Goal: Task Accomplishment & Management: Complete application form

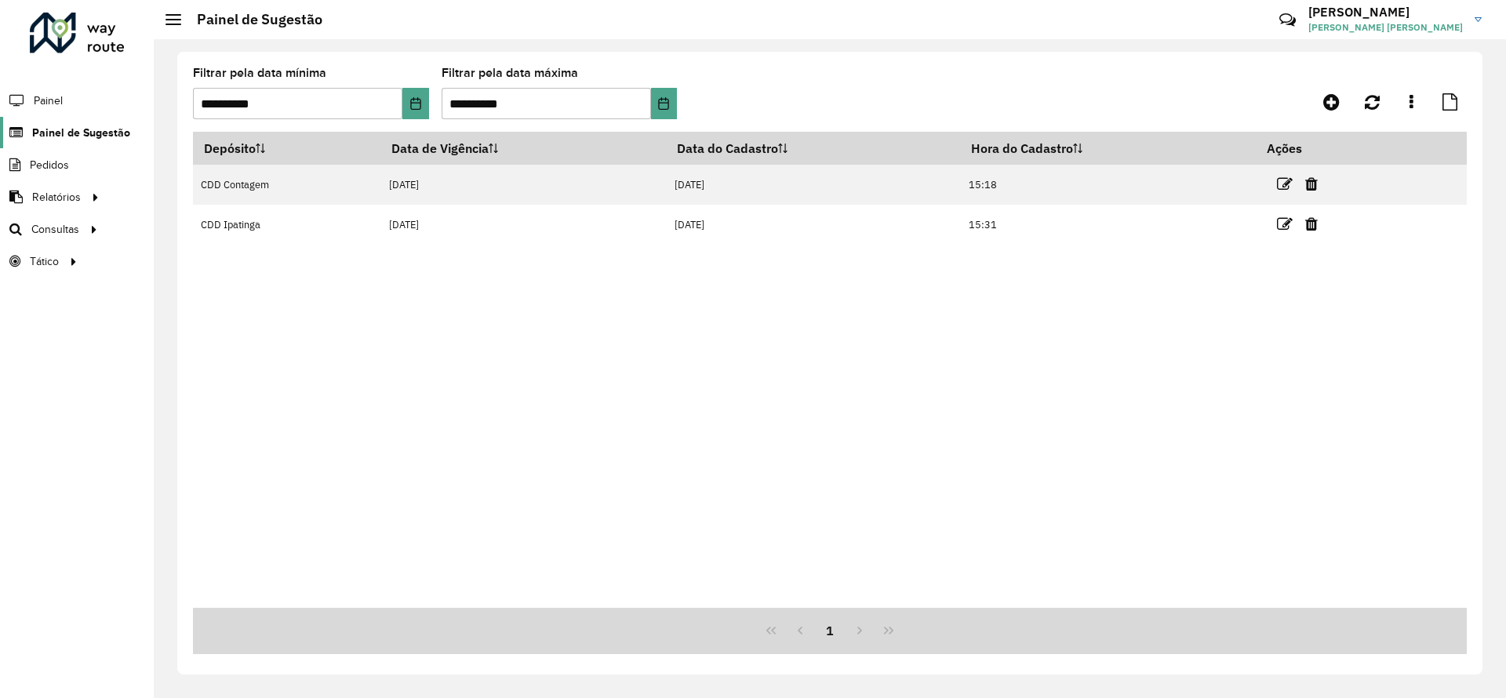
click at [65, 139] on span "Painel de Sugestão" at bounding box center [81, 133] width 98 height 16
click at [1329, 100] on icon at bounding box center [1331, 102] width 16 height 19
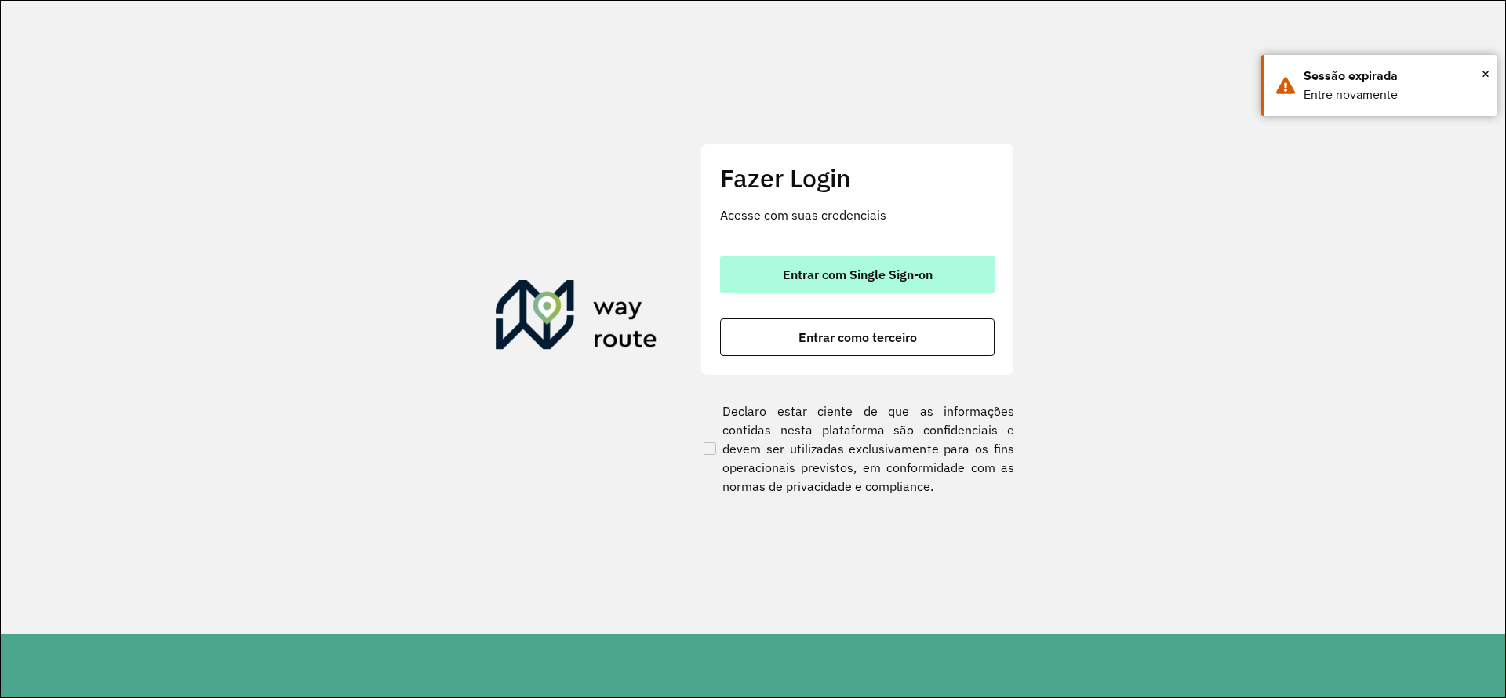
click at [859, 265] on button "Entrar com Single Sign-on" at bounding box center [857, 275] width 275 height 38
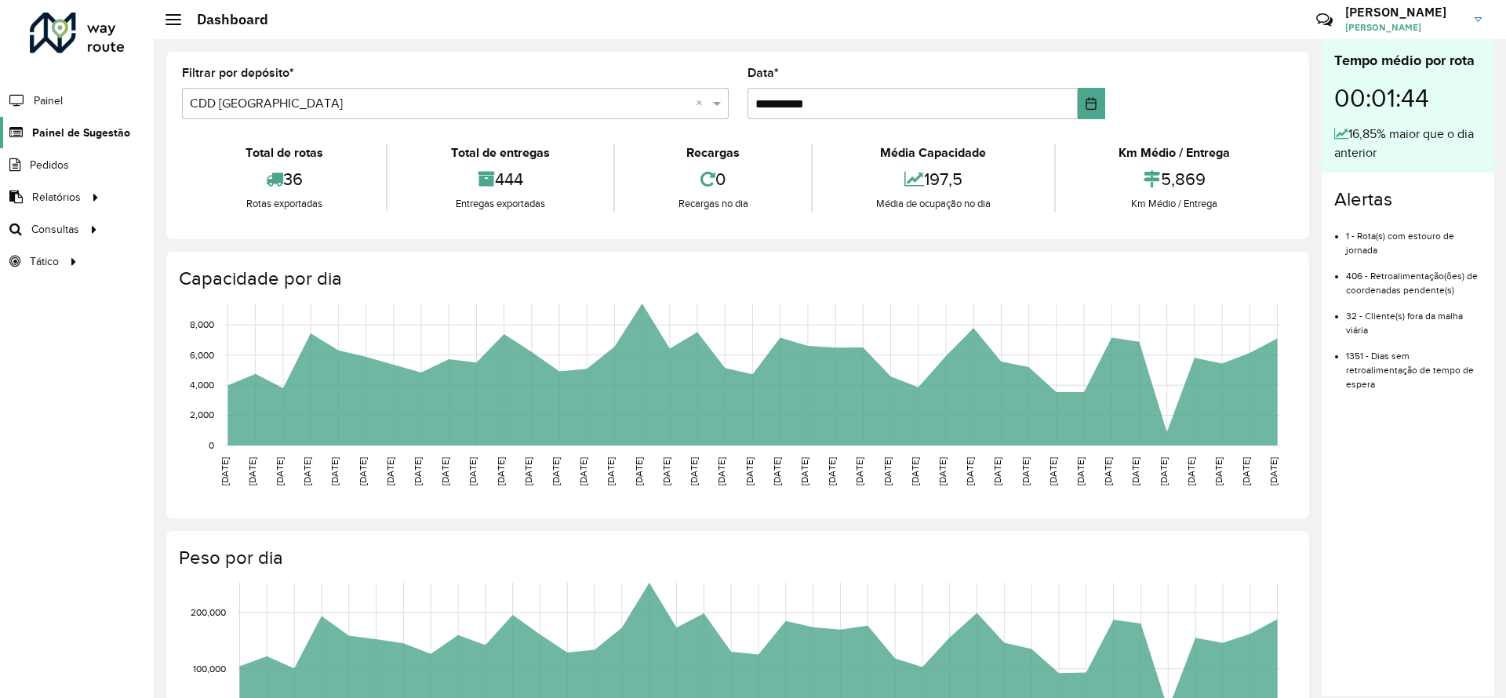
click at [123, 128] on span "Painel de Sugestão" at bounding box center [81, 133] width 98 height 16
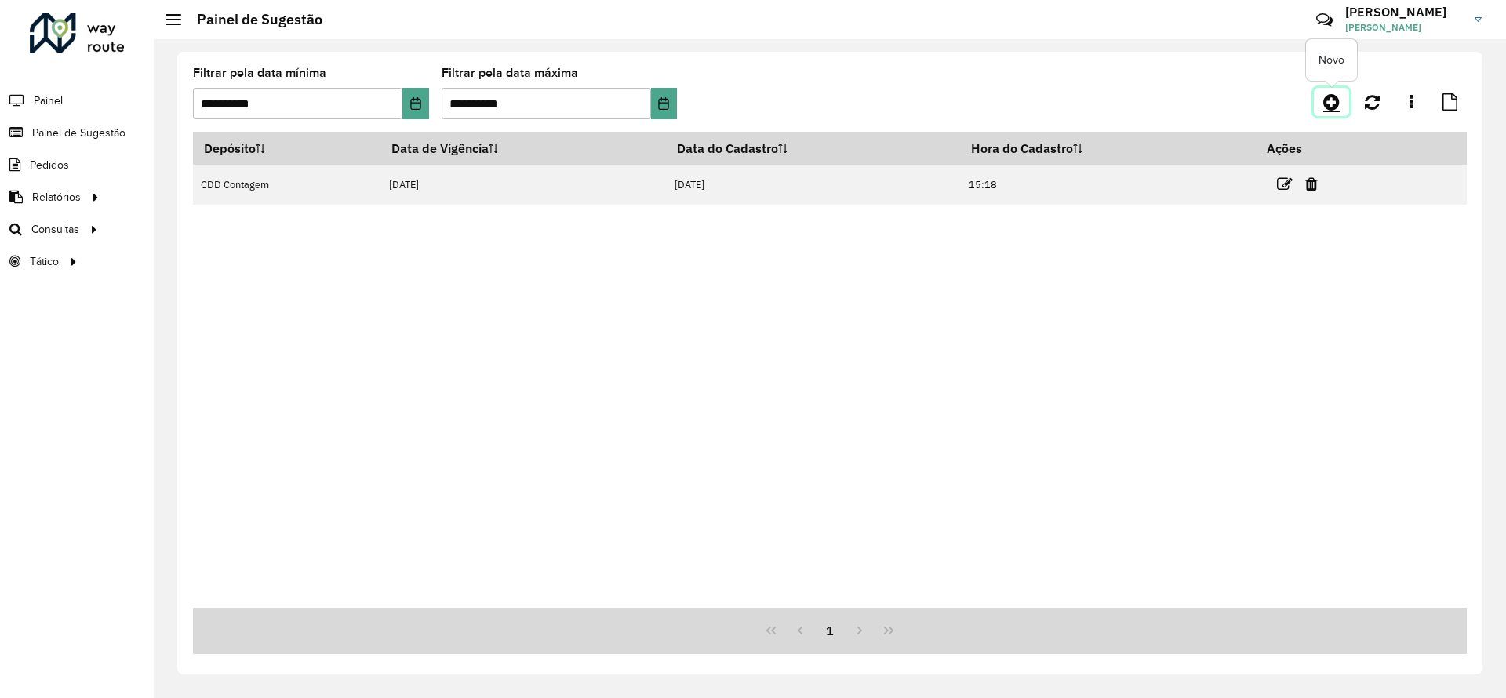
click at [1338, 105] on icon at bounding box center [1331, 102] width 16 height 19
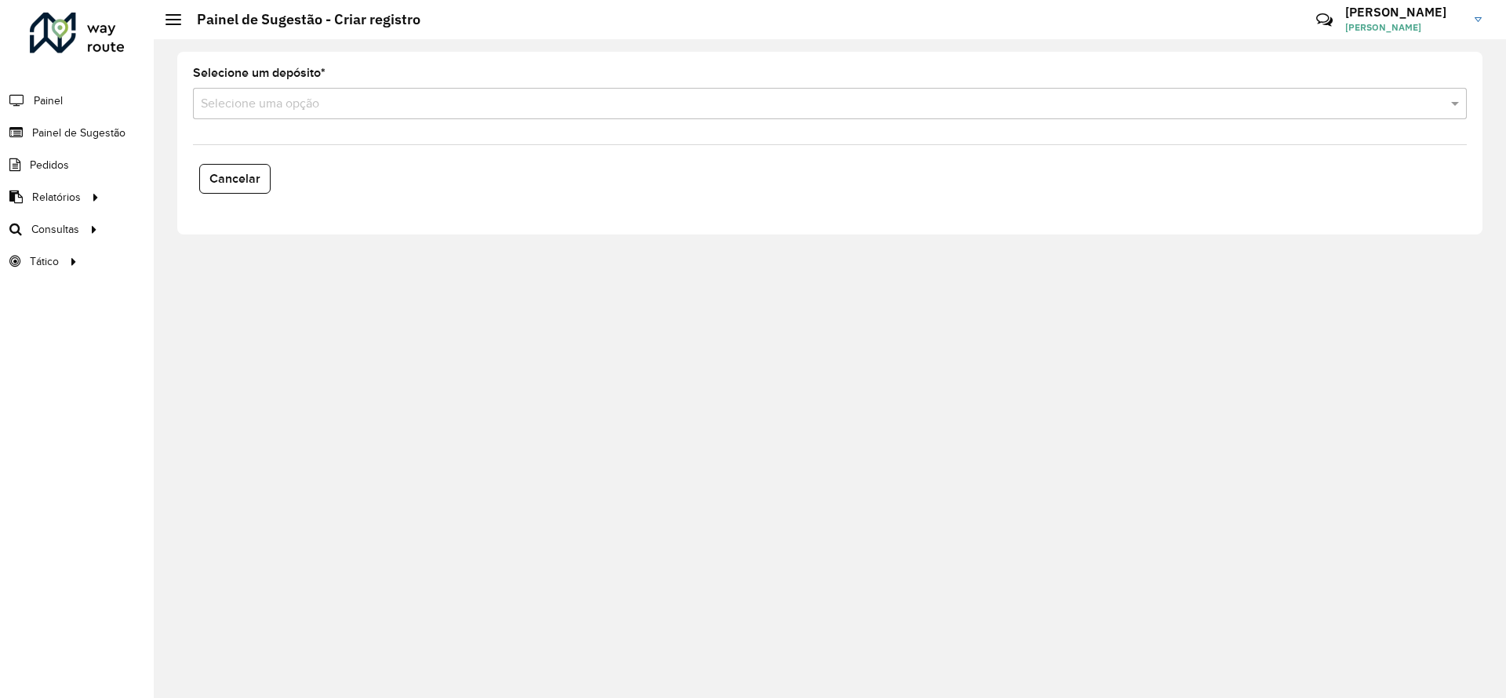
click at [413, 96] on input "text" at bounding box center [814, 104] width 1227 height 19
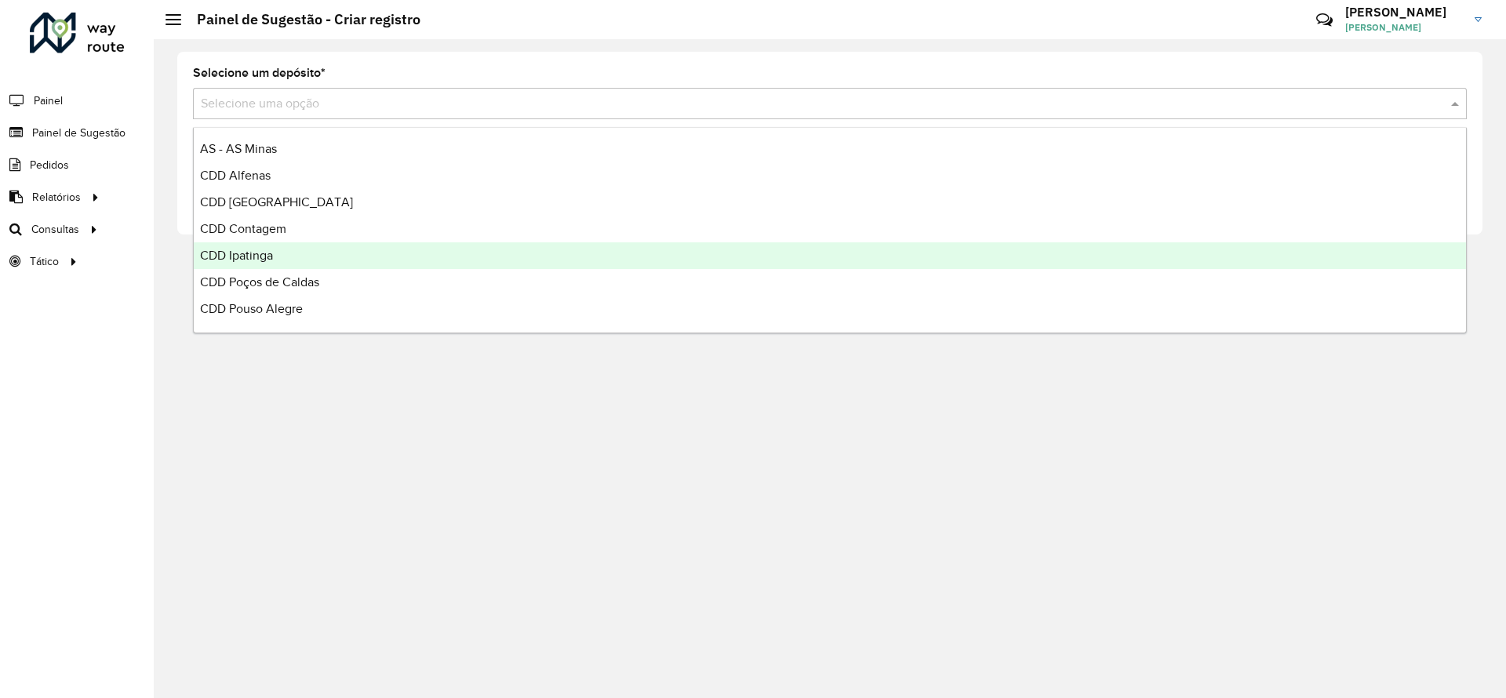
click at [290, 261] on div "CDD Ipatinga" at bounding box center [830, 255] width 1272 height 27
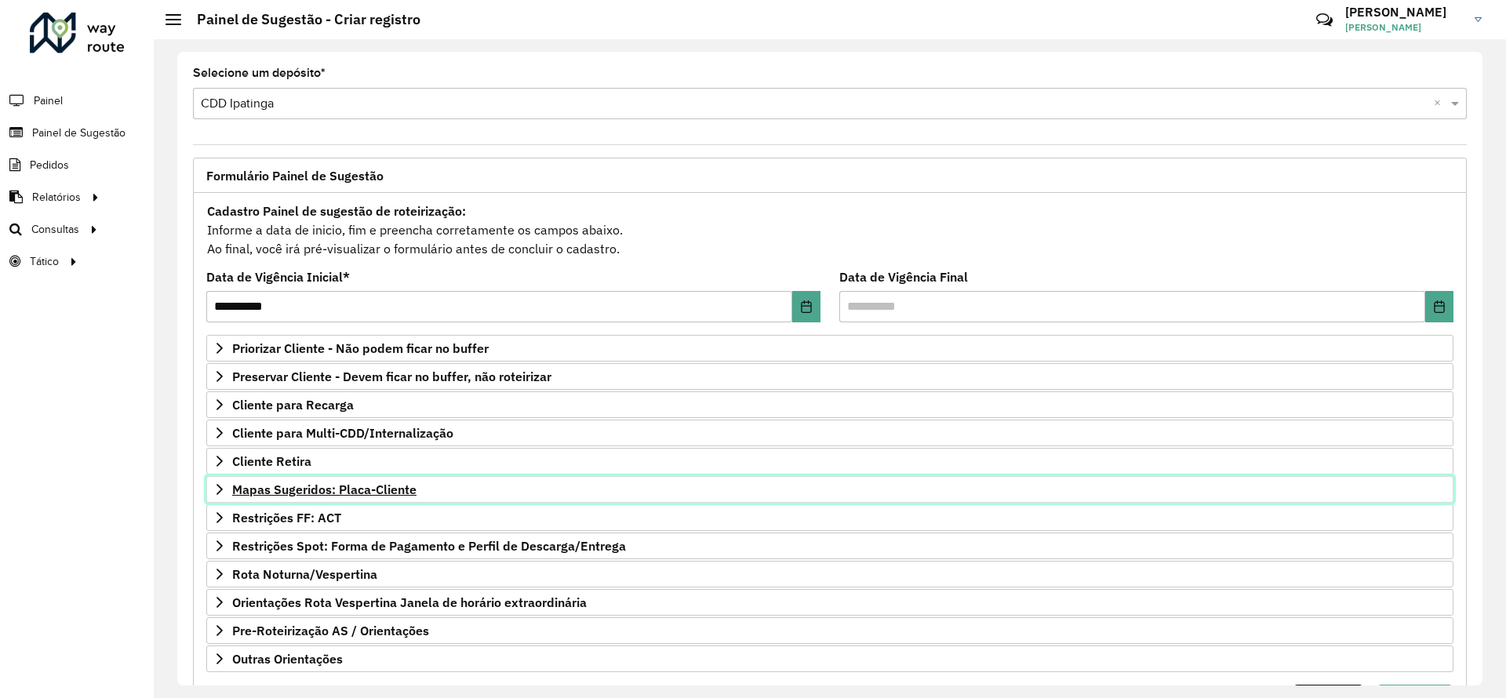
click at [369, 489] on span "Mapas Sugeridos: Placa-Cliente" at bounding box center [324, 489] width 184 height 13
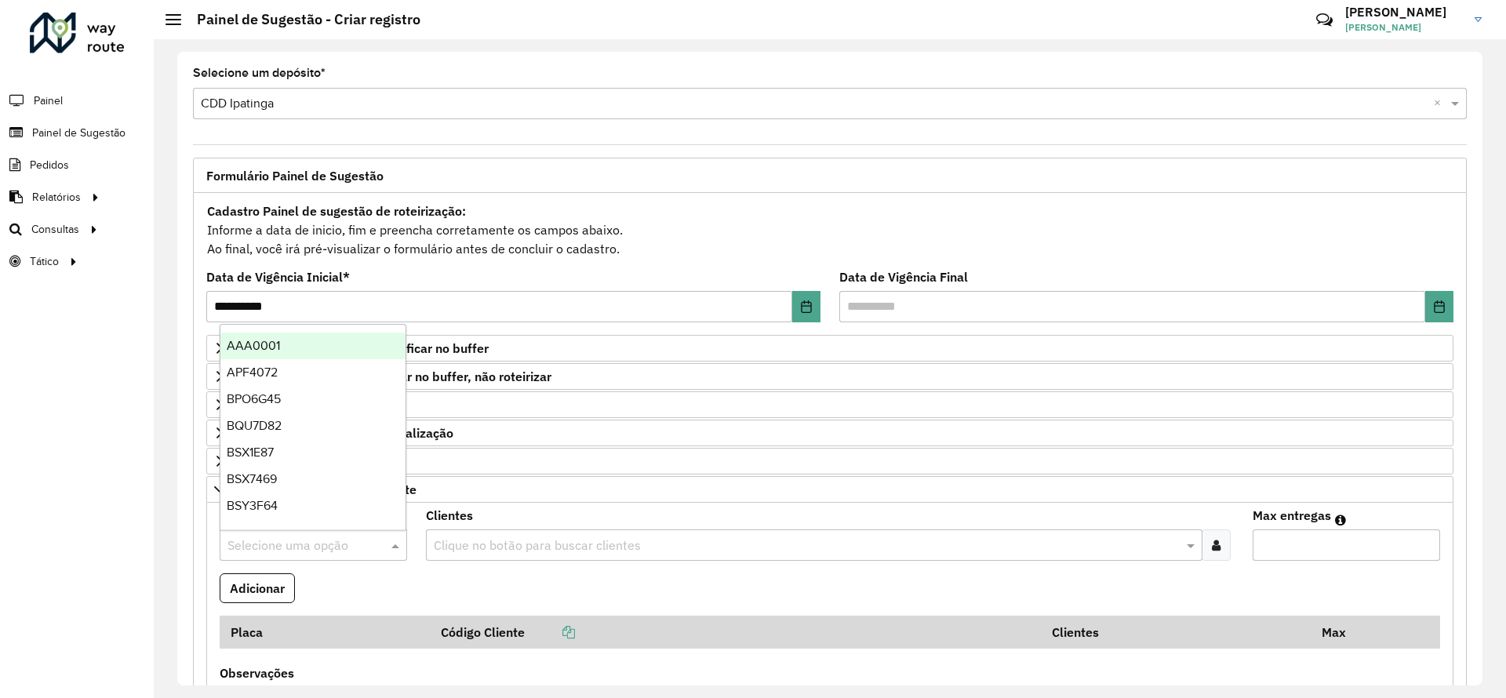
click at [303, 537] on input "text" at bounding box center [298, 546] width 140 height 19
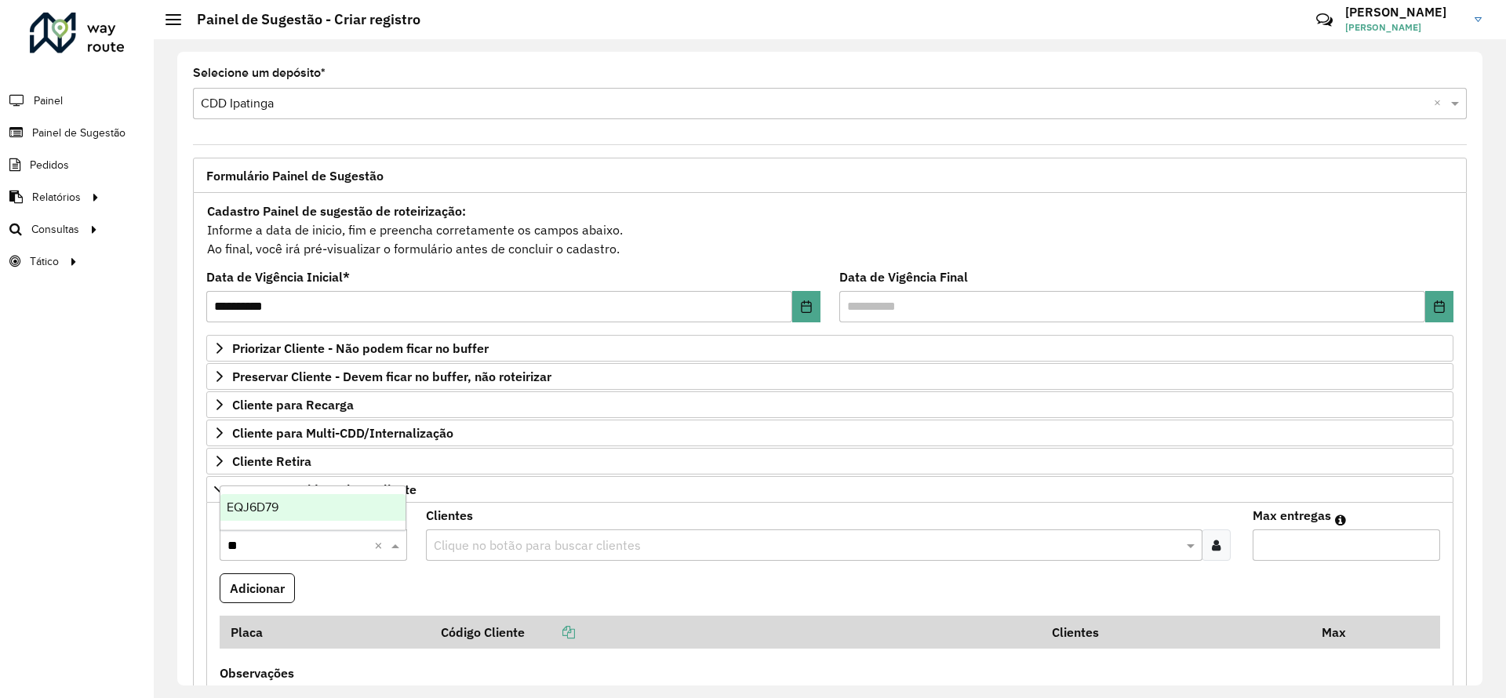
type input "***"
click at [284, 508] on div "EQJ6D79" at bounding box center [312, 507] width 185 height 27
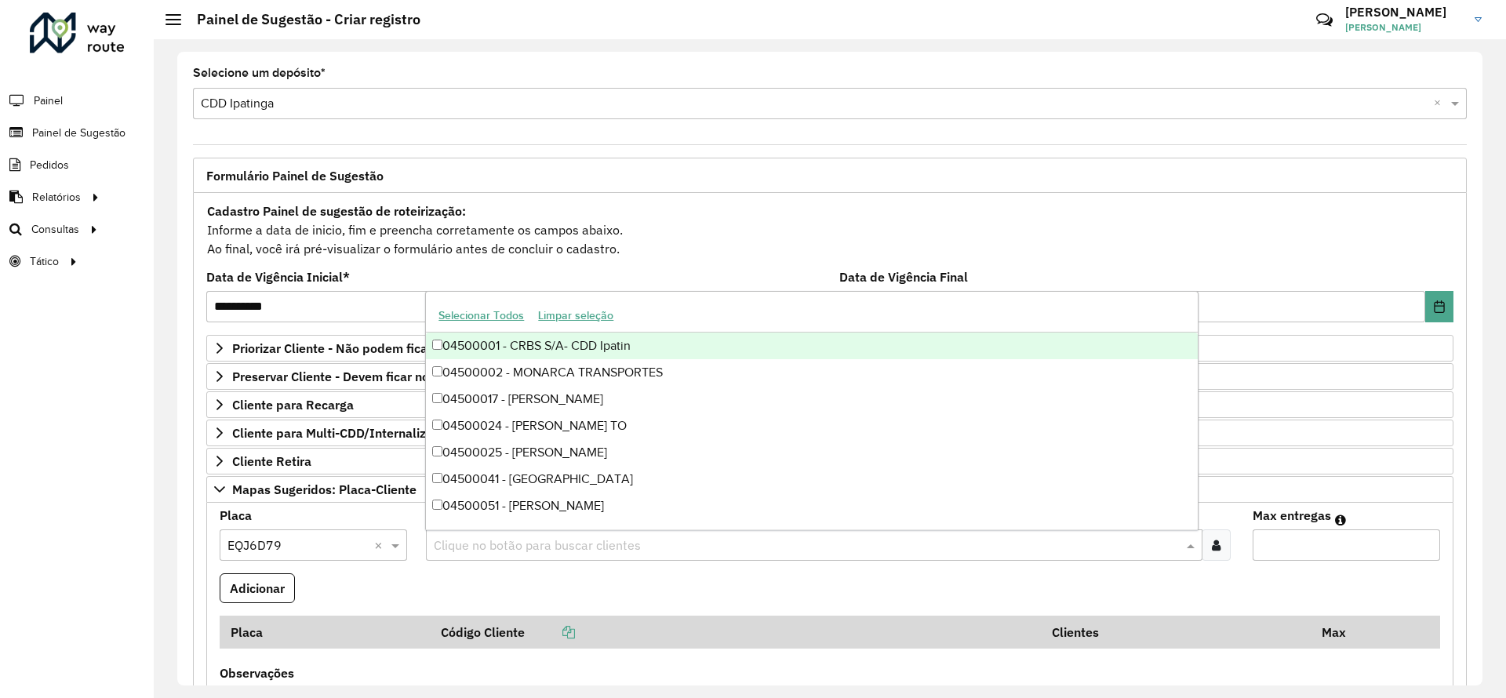
click at [567, 550] on input "text" at bounding box center [806, 546] width 752 height 19
type input "*****"
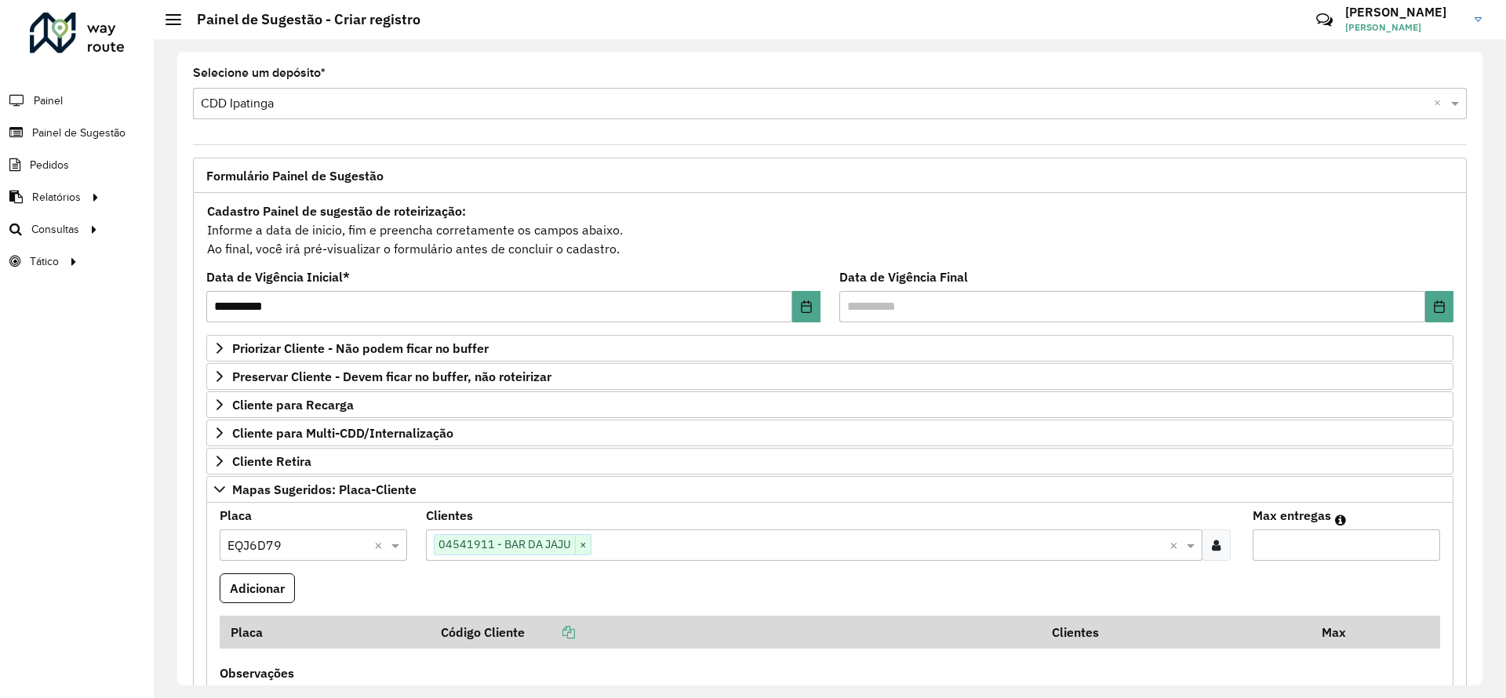
type input "**"
click at [220, 573] on button "Adicionar" at bounding box center [257, 588] width 75 height 30
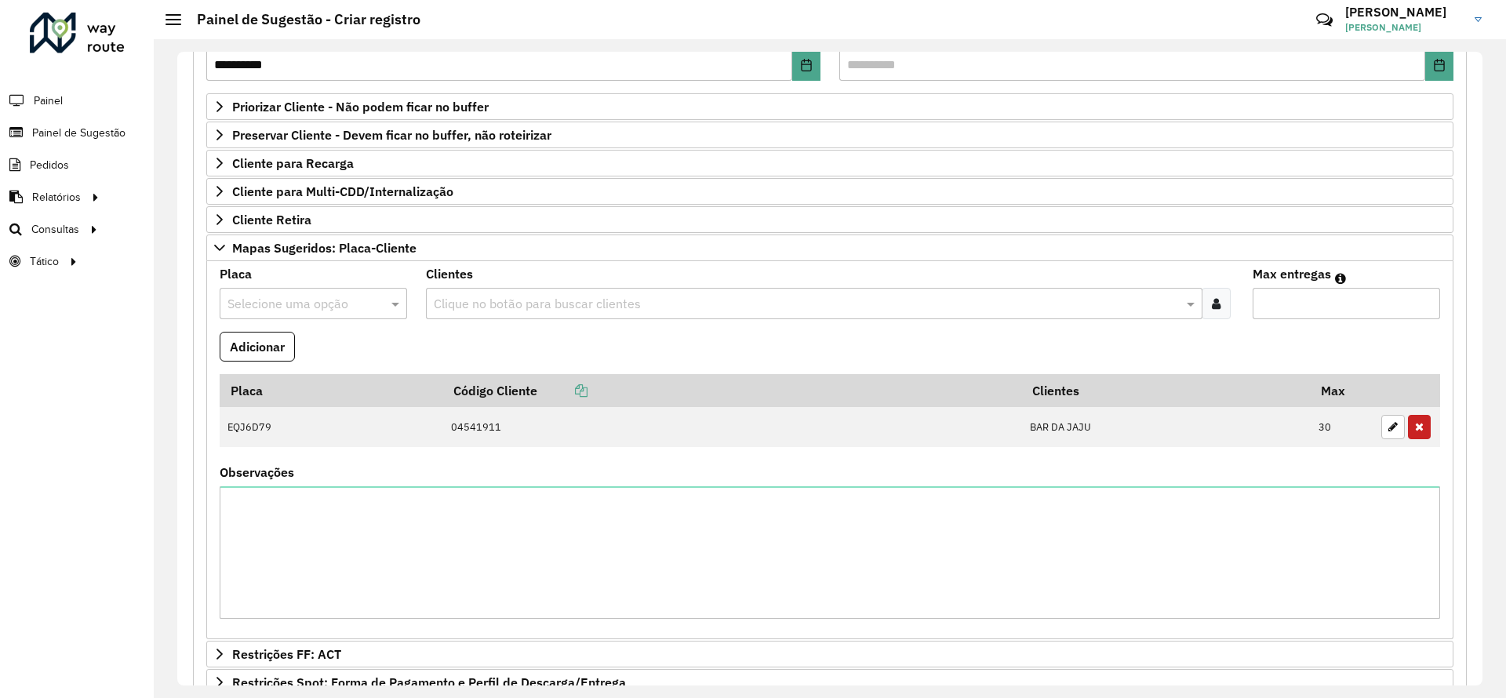
scroll to position [462, 0]
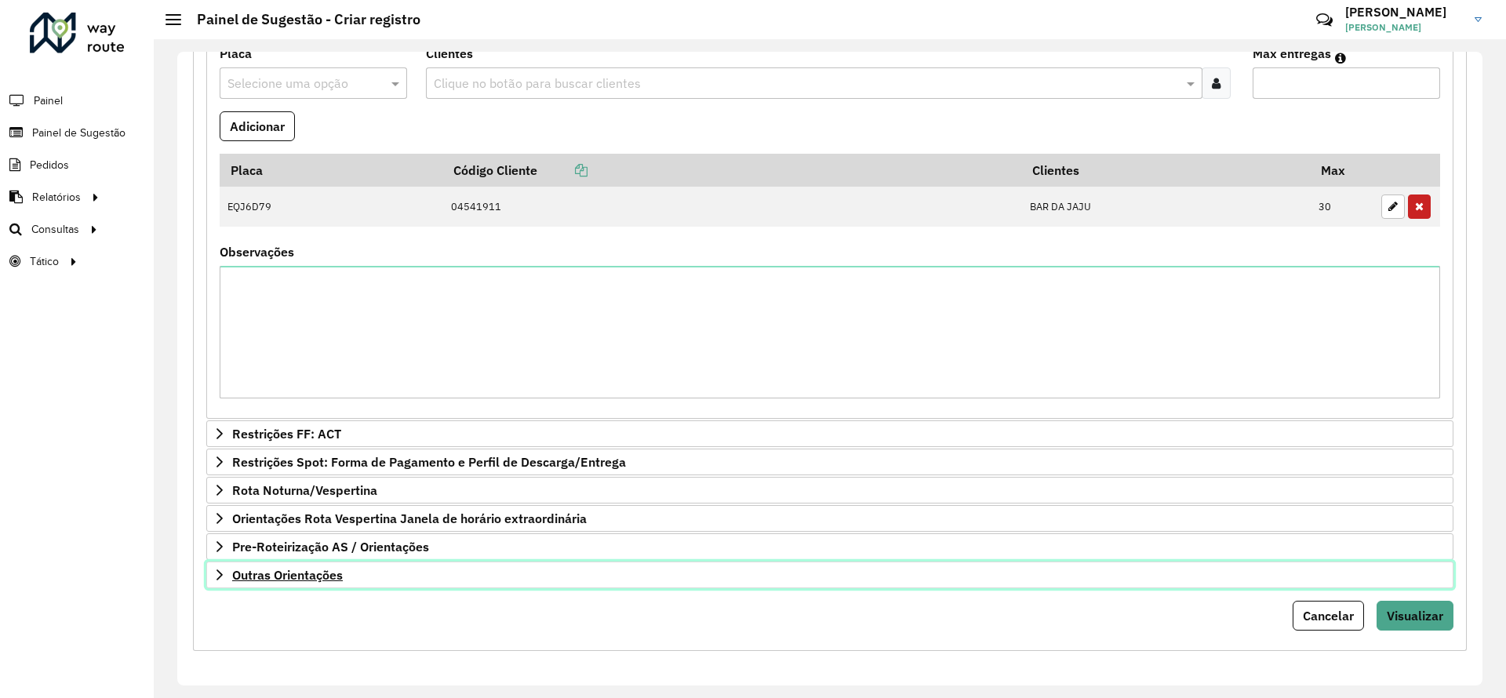
click at [300, 581] on span "Outras Orientações" at bounding box center [287, 575] width 111 height 13
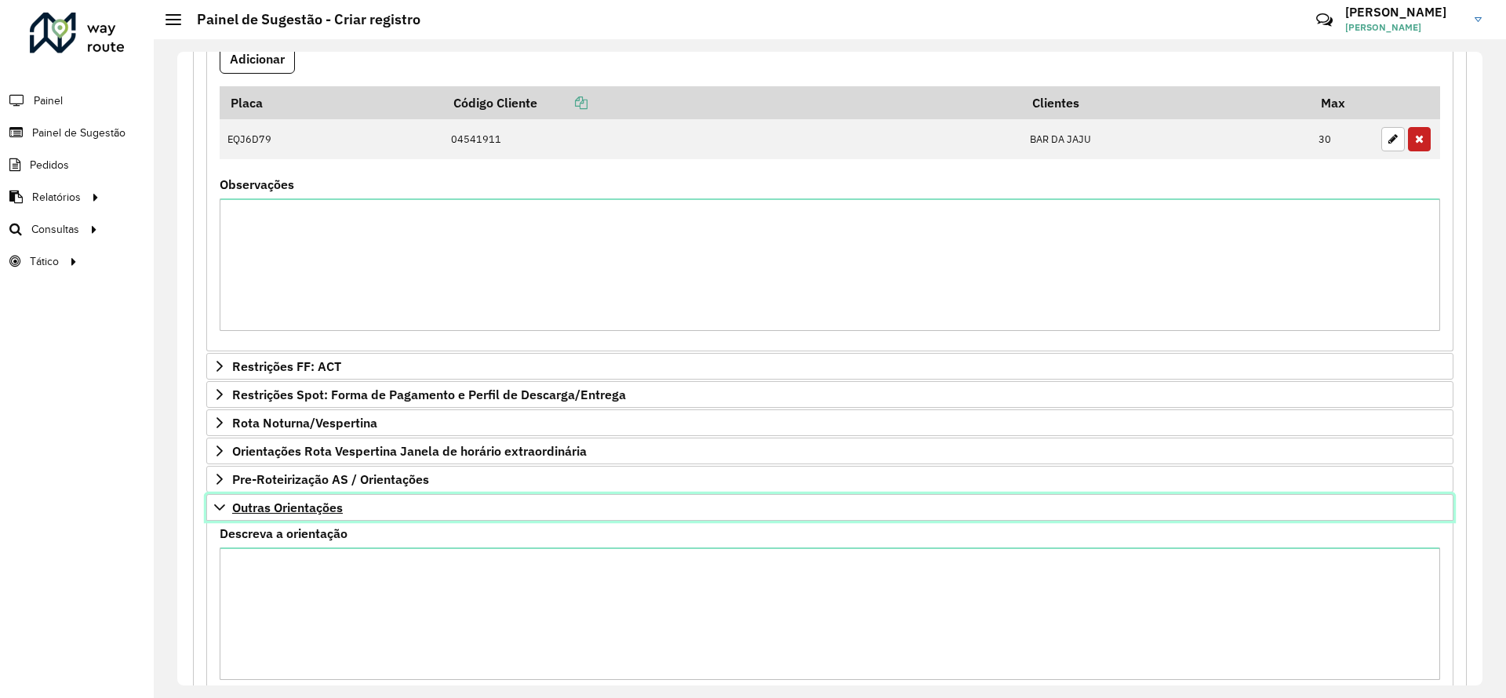
scroll to position [605, 0]
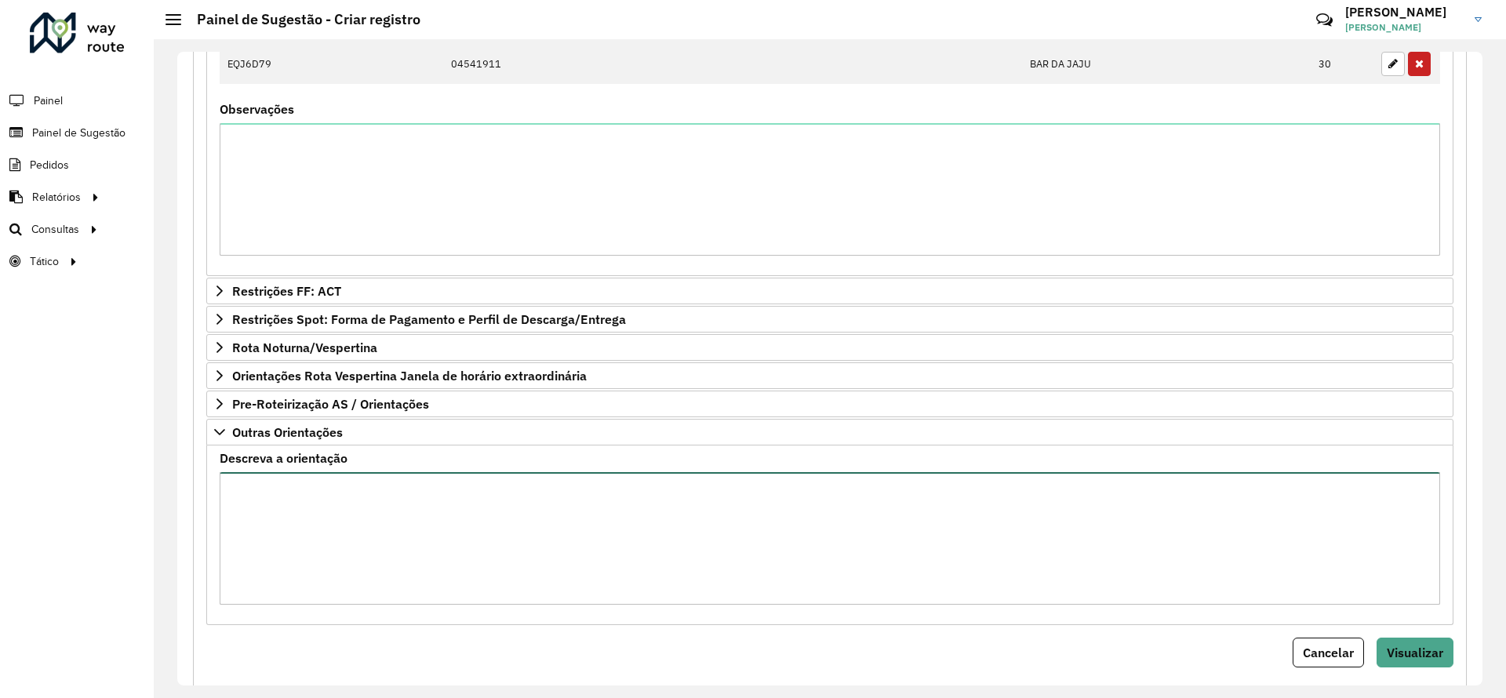
click at [265, 521] on textarea "Descreva a orientação" at bounding box center [830, 538] width 1221 height 133
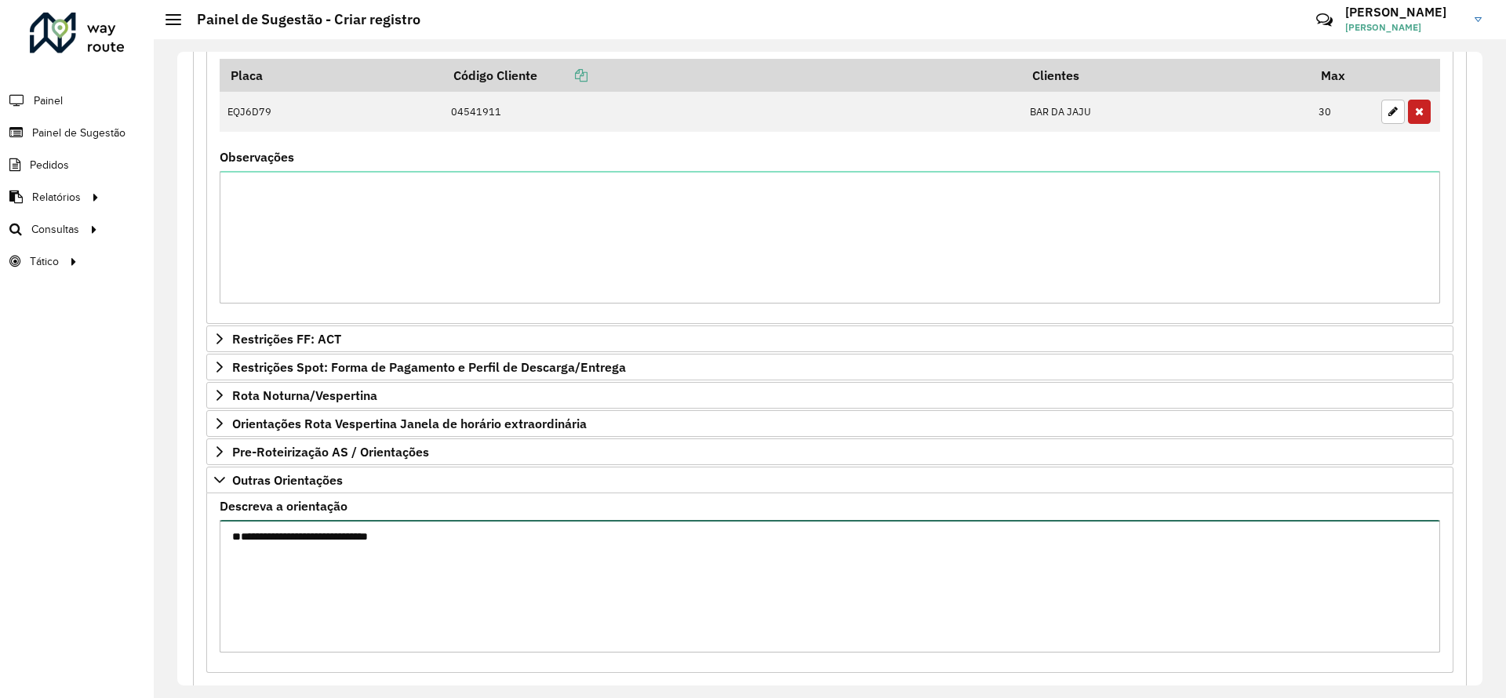
scroll to position [487, 0]
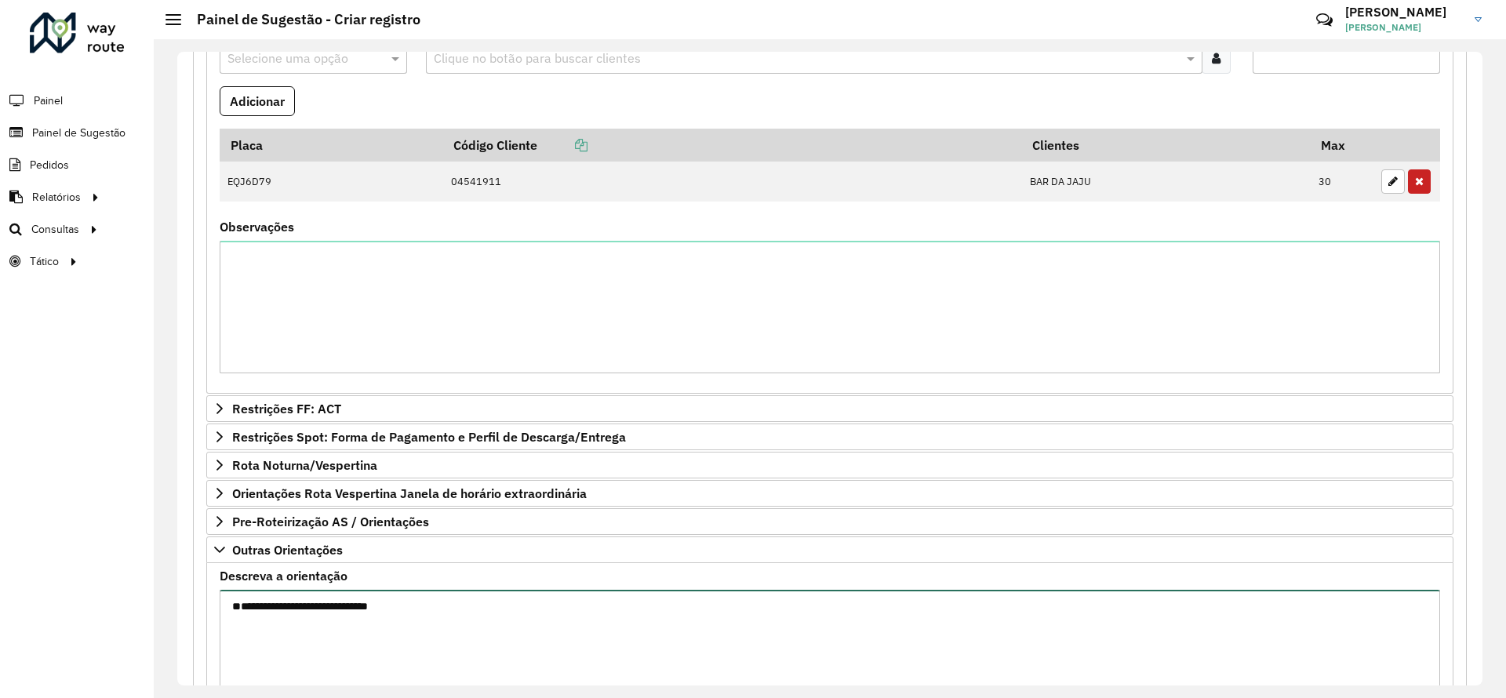
type textarea "**********"
click at [349, 55] on input "text" at bounding box center [298, 58] width 140 height 19
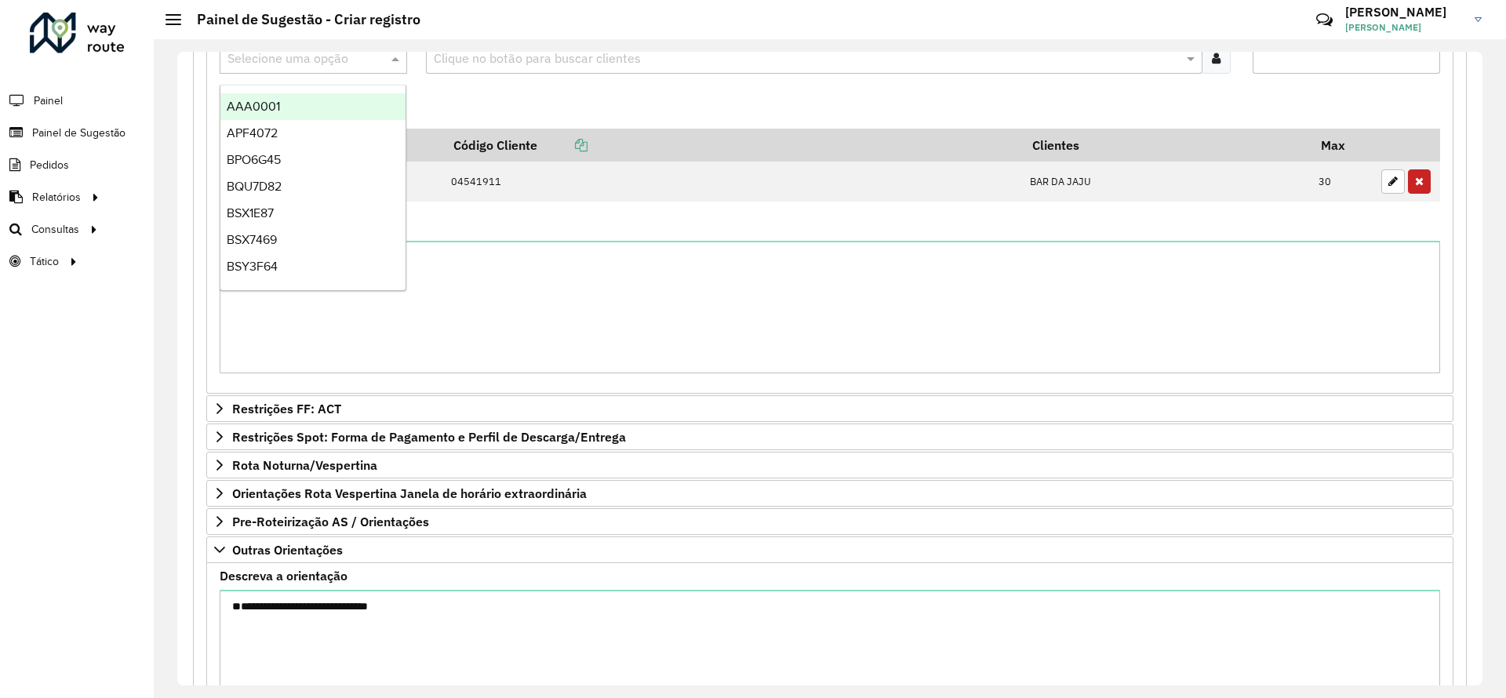
scroll to position [484, 0]
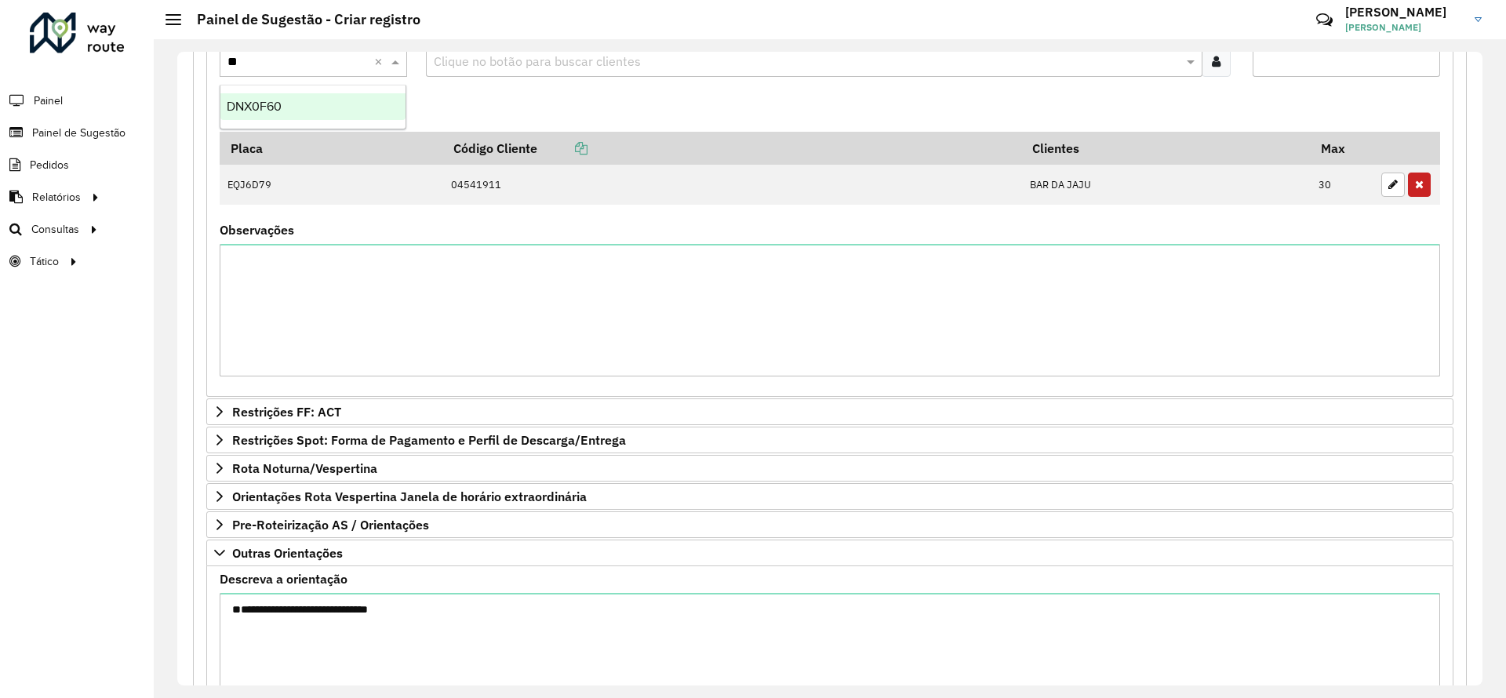
type input "***"
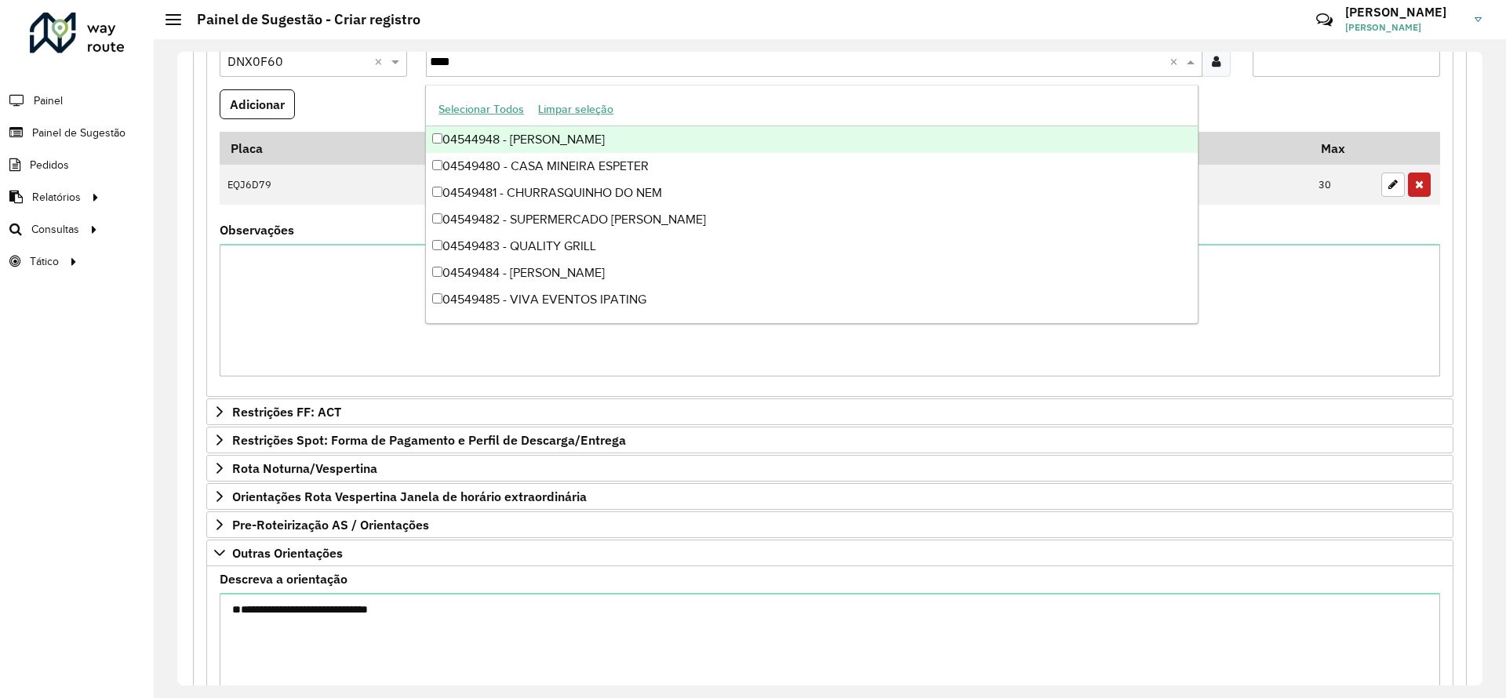
type input "*****"
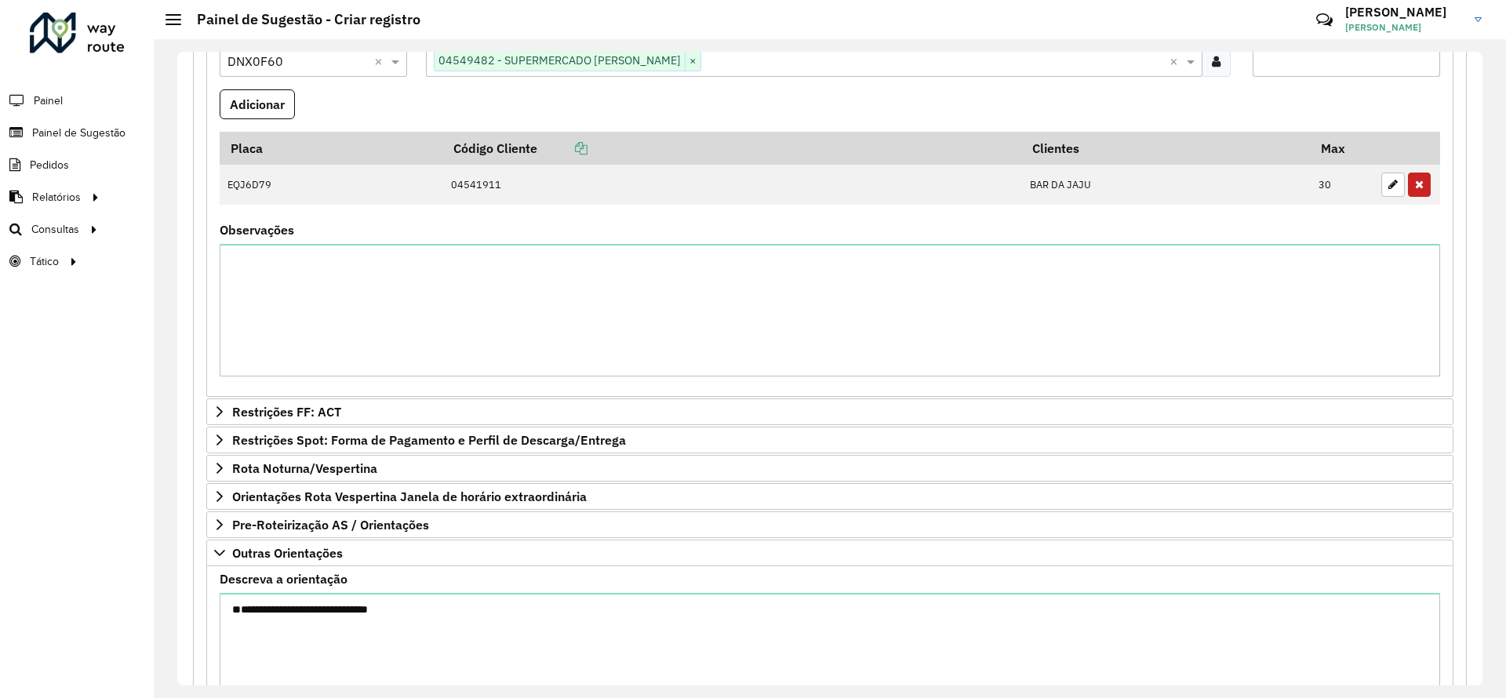
scroll to position [478, 0]
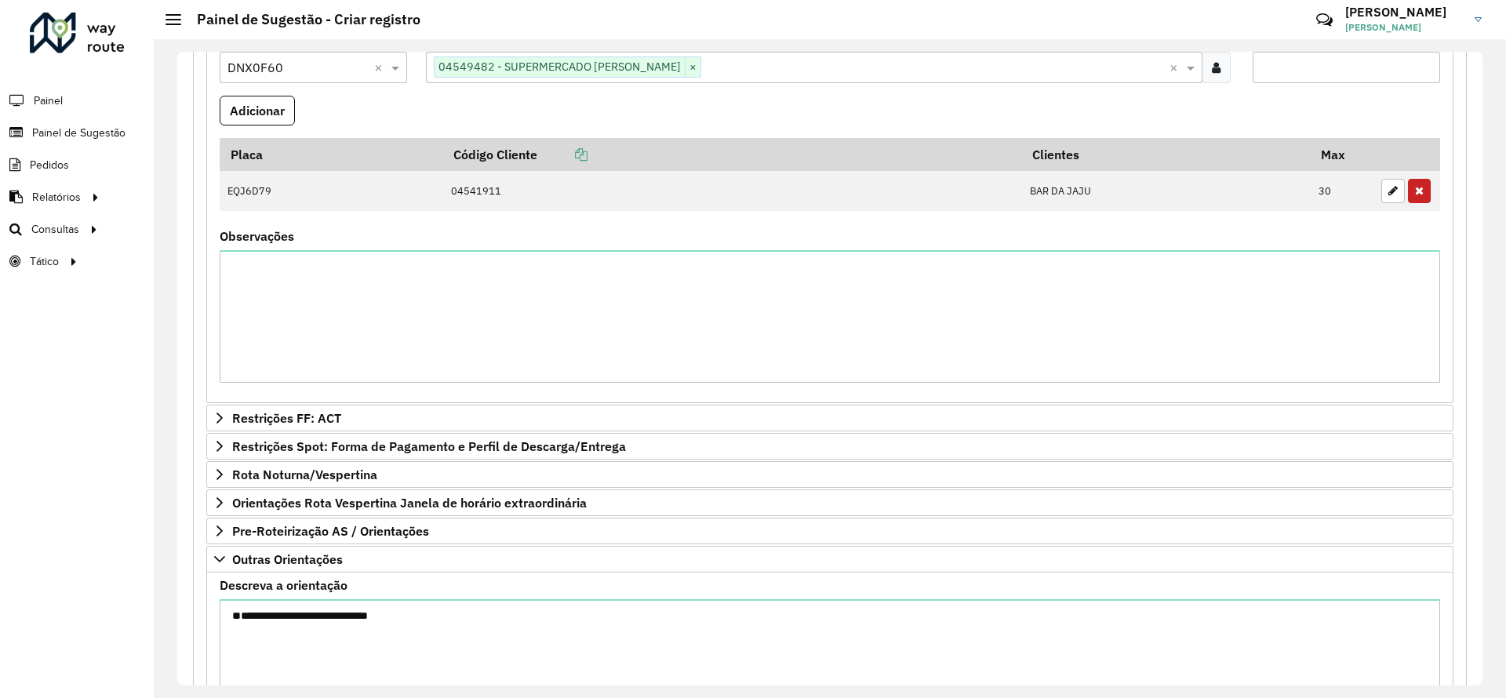
type input "*"
click at [220, 96] on button "Adicionar" at bounding box center [257, 111] width 75 height 30
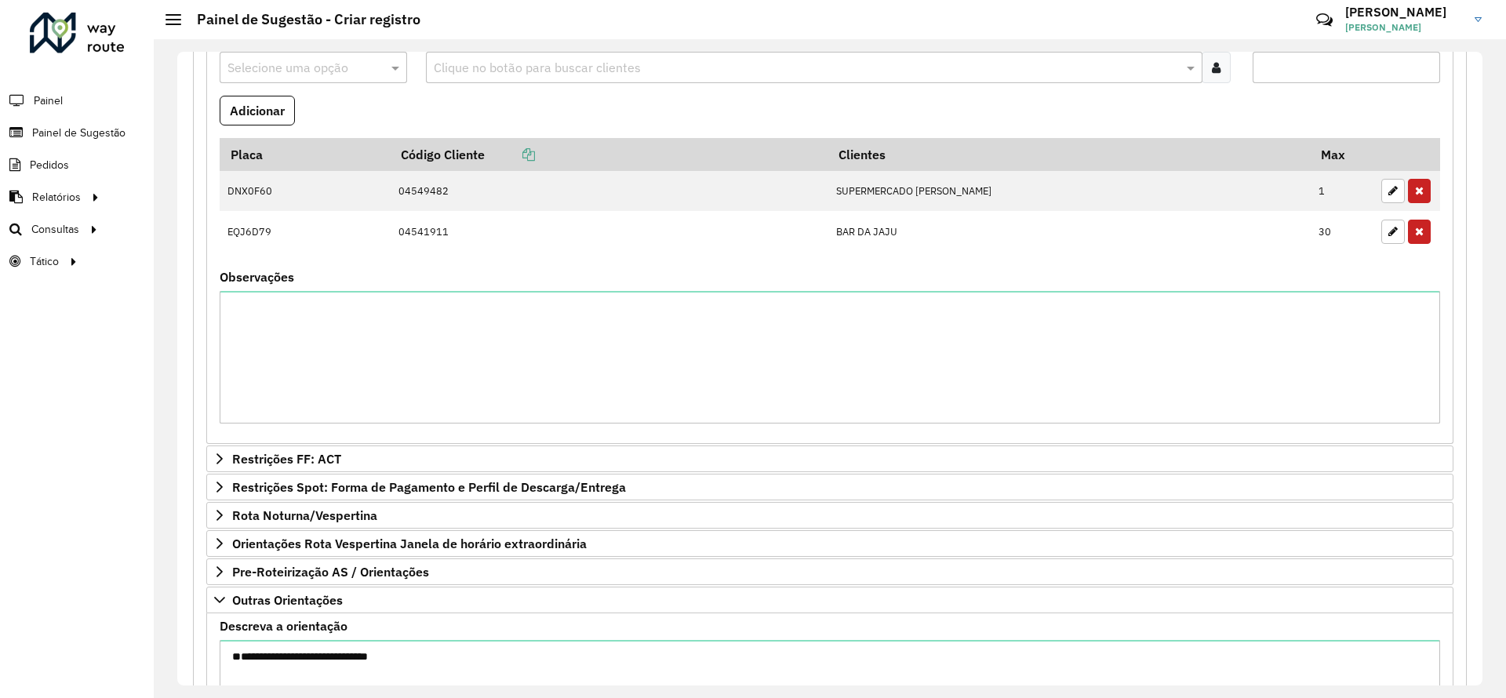
scroll to position [683, 0]
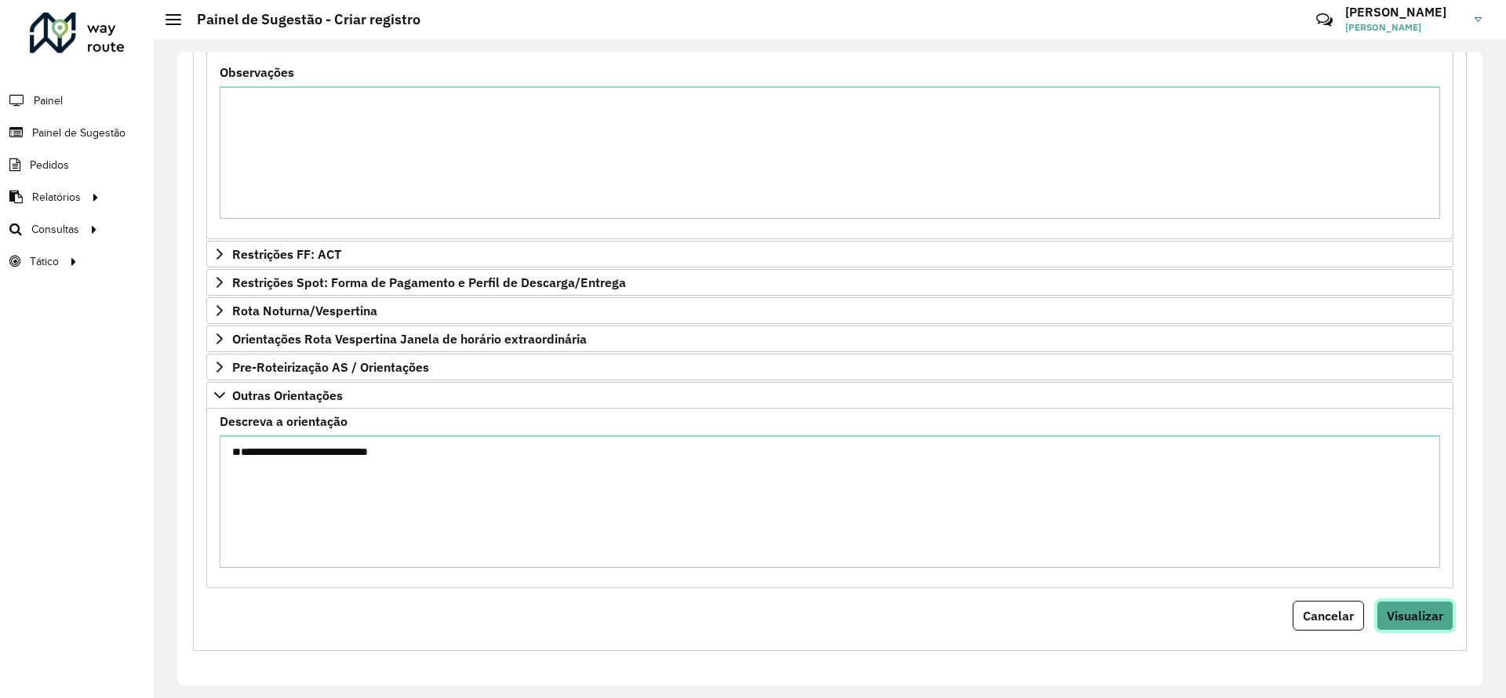
click at [1437, 619] on span "Visualizar" at bounding box center [1415, 616] width 56 height 16
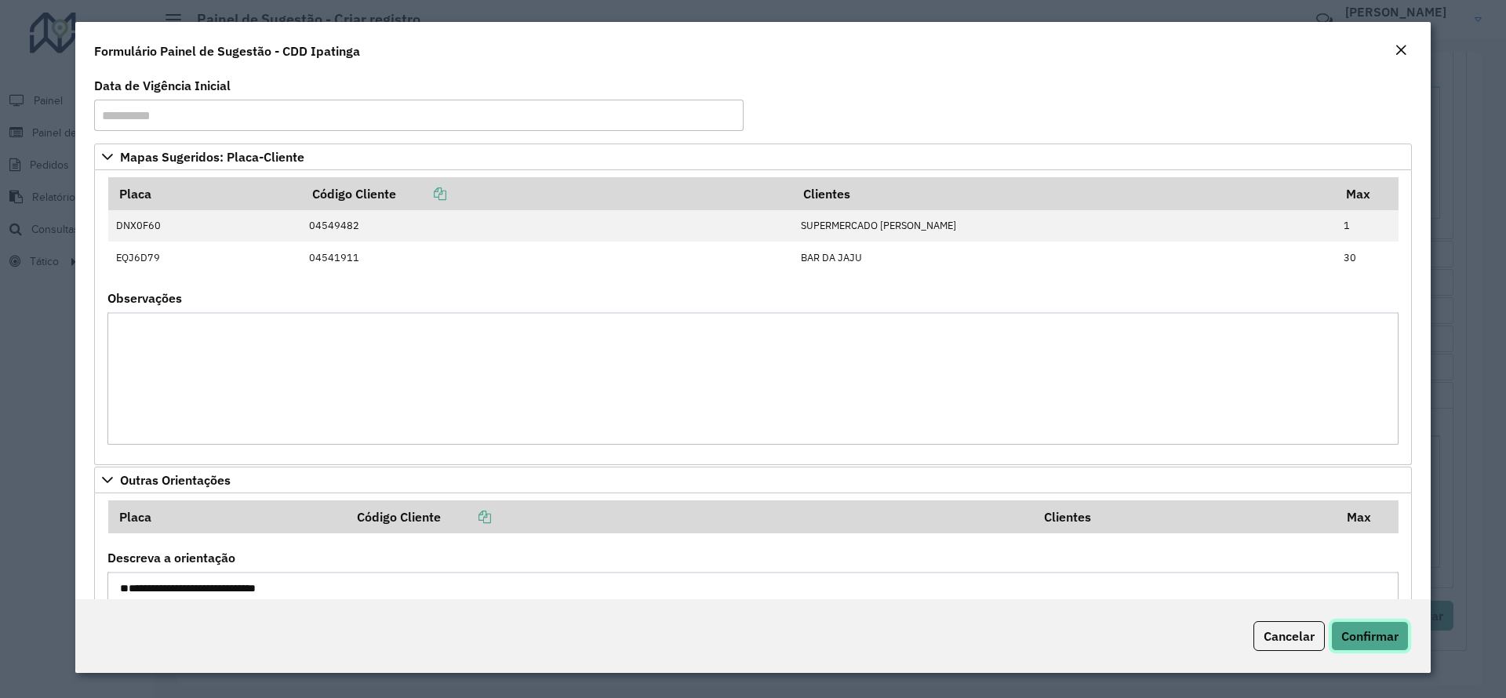
click at [1371, 635] on span "Confirmar" at bounding box center [1370, 636] width 57 height 16
